Goal: Information Seeking & Learning: Find specific fact

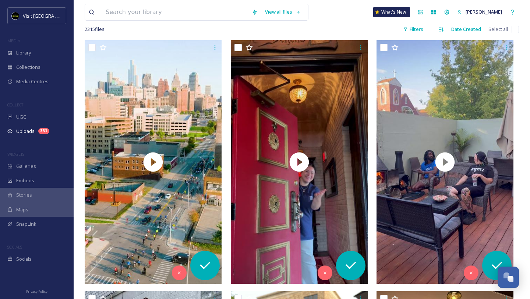
scroll to position [1193, 0]
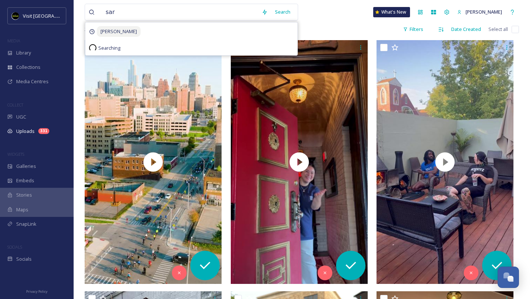
type input "[PERSON_NAME]"
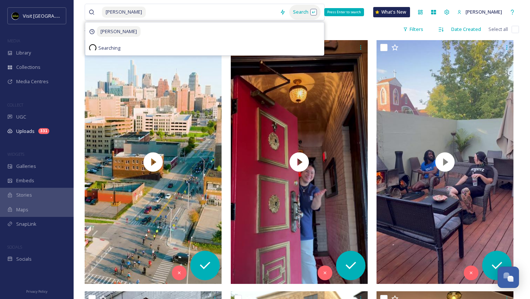
click at [289, 11] on div "Search Press Enter to search" at bounding box center [304, 12] width 31 height 14
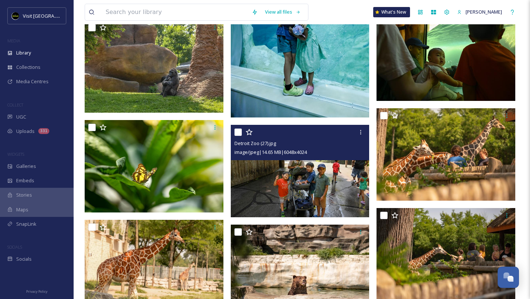
scroll to position [2406, 0]
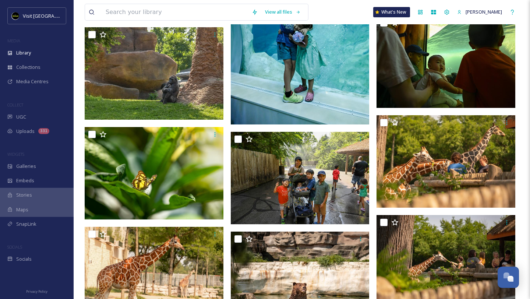
click at [267, 72] on img at bounding box center [300, 20] width 139 height 209
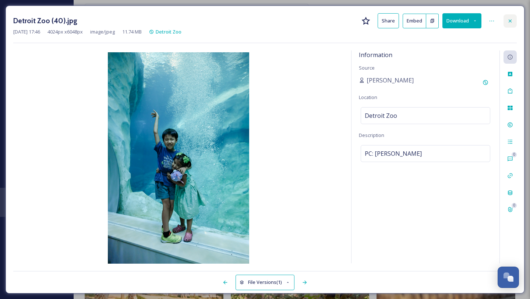
click at [508, 19] on icon at bounding box center [510, 21] width 6 height 6
